Goal: Obtain resource: Download file/media

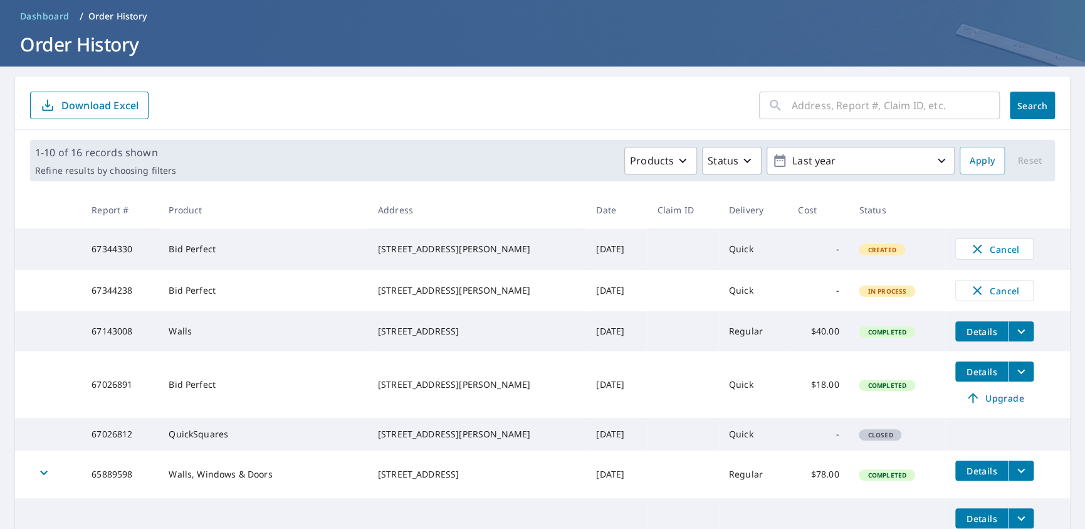
scroll to position [63, 0]
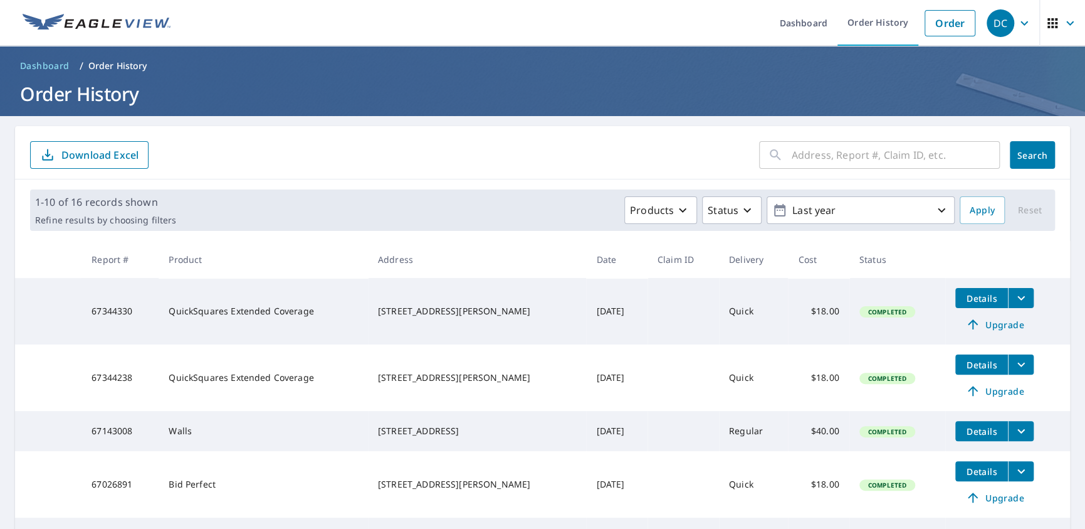
click at [963, 296] on span "Details" at bounding box center [982, 298] width 38 height 12
click at [1014, 299] on icon "filesDropdownBtn-67344330" at bounding box center [1021, 297] width 15 height 15
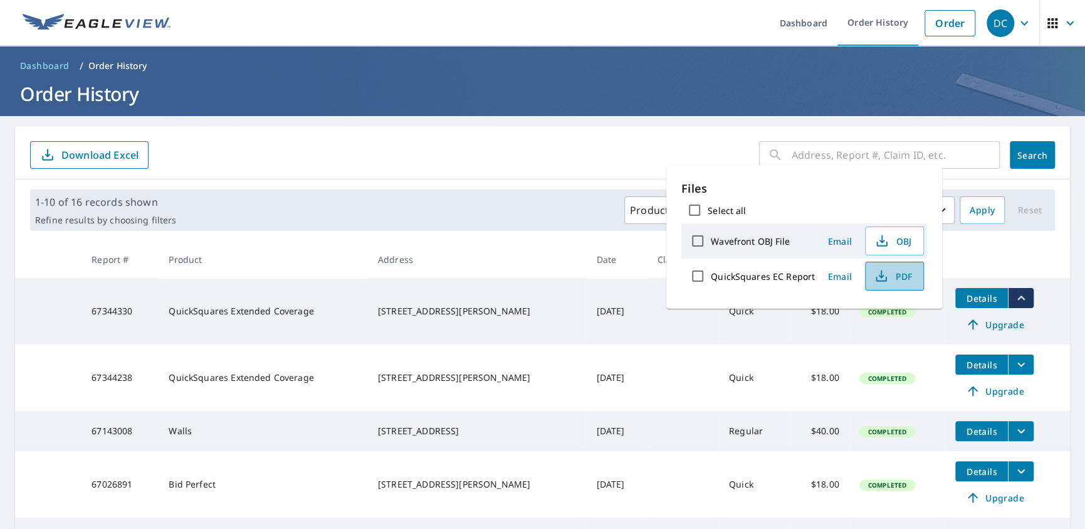
click at [889, 275] on span "PDF" at bounding box center [893, 275] width 40 height 15
